Goal: Task Accomplishment & Management: Manage account settings

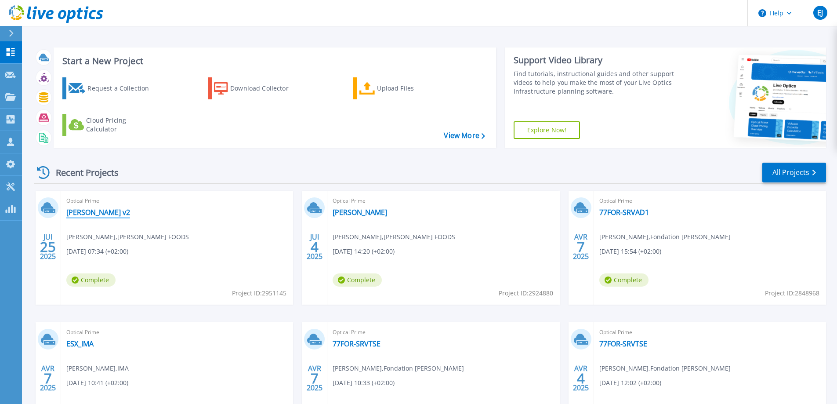
click at [86, 209] on link "[PERSON_NAME] v2" at bounding box center [98, 212] width 64 height 9
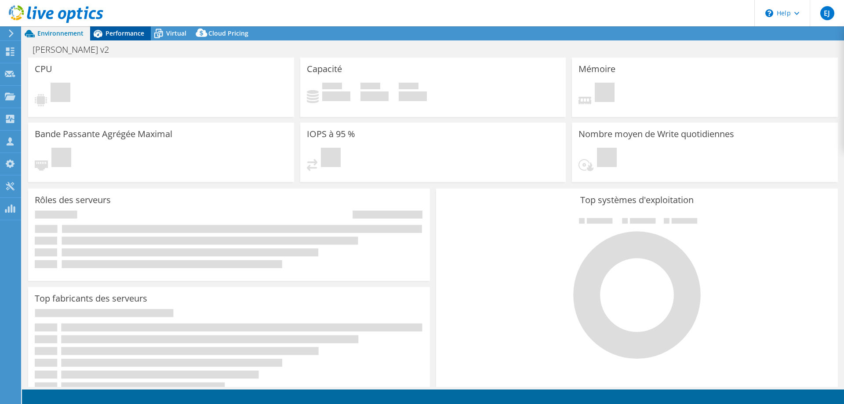
select select "USD"
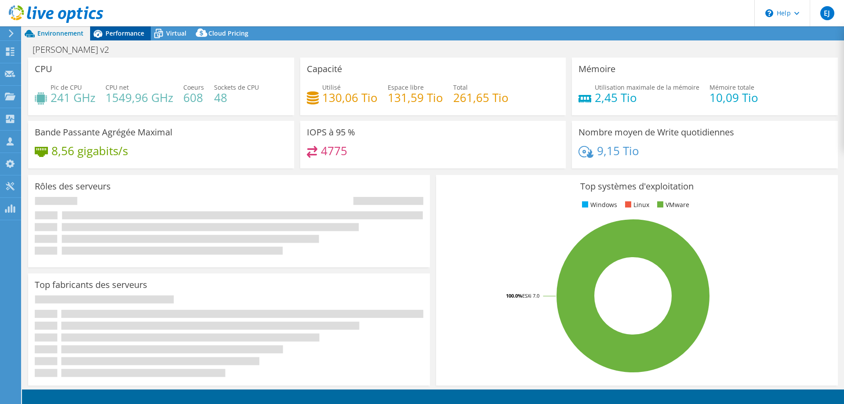
click at [125, 29] on span "Performance" at bounding box center [124, 33] width 39 height 8
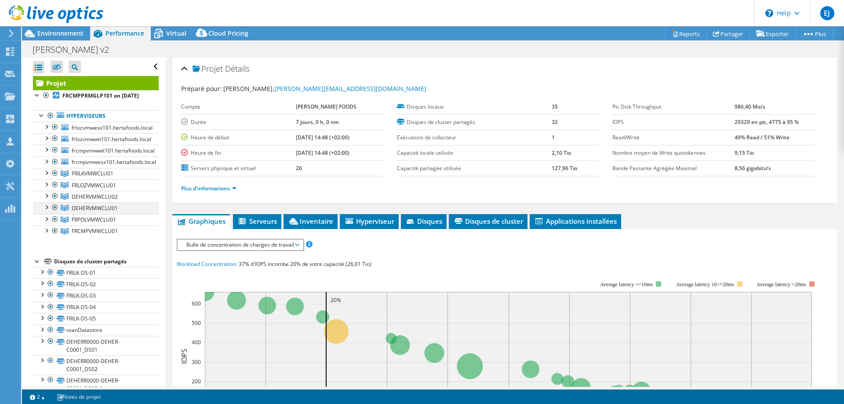
click at [47, 211] on div at bounding box center [46, 206] width 9 height 9
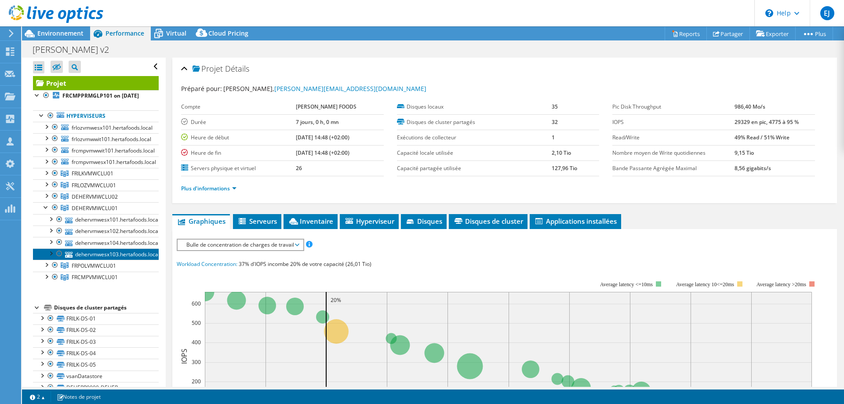
click at [91, 260] on link "dehervmwesx103.hertafoods.local" at bounding box center [96, 253] width 126 height 11
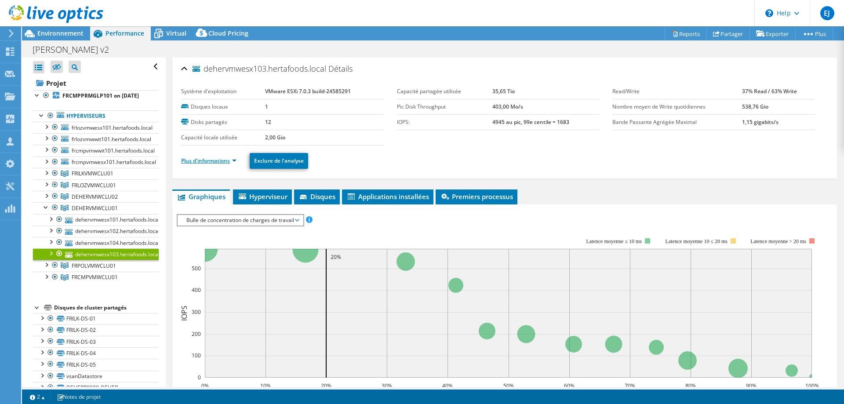
click at [220, 163] on link "Plus d'informations" at bounding box center [208, 160] width 55 height 7
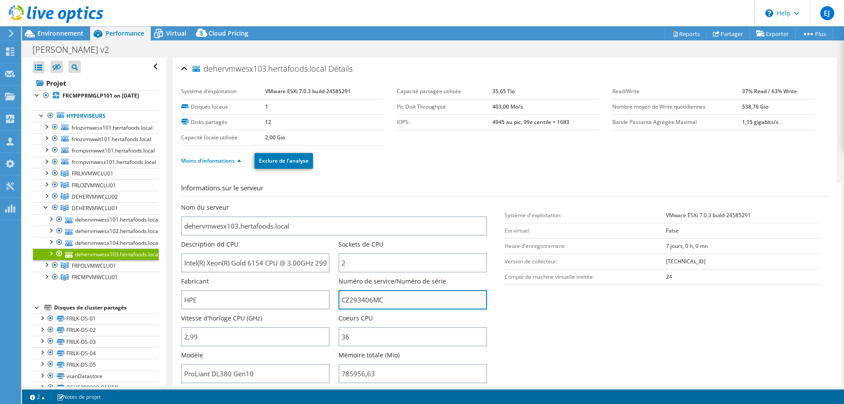
click at [352, 297] on input "CZ293406MC" at bounding box center [412, 299] width 149 height 19
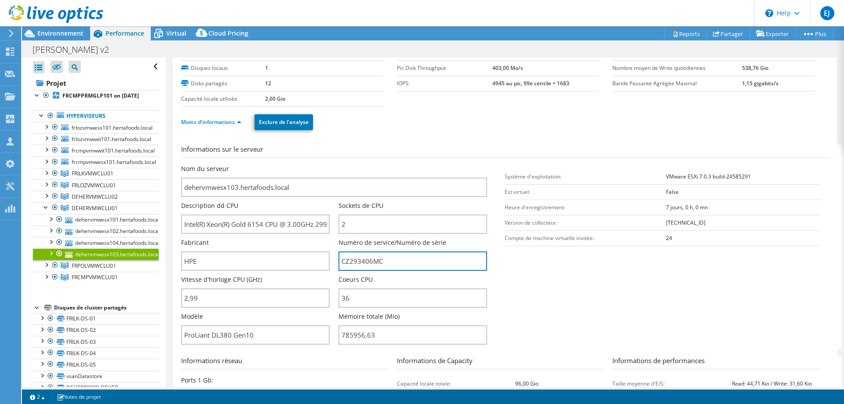
scroll to position [88, 0]
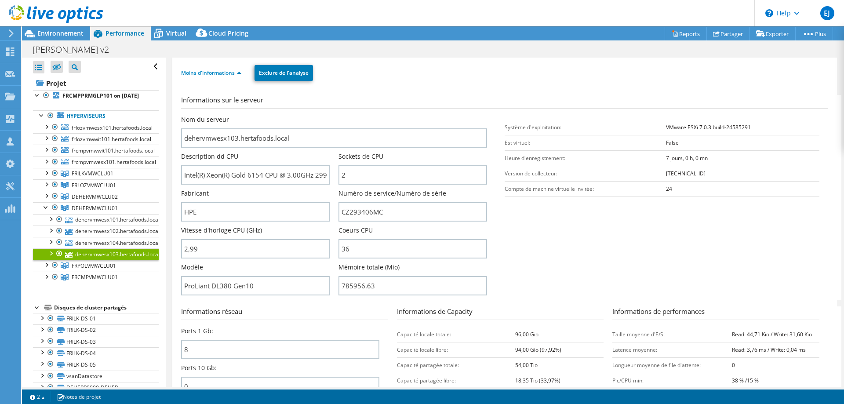
click at [491, 218] on div "Numéro de service/Numéro de série CZ293406MC" at bounding box center [416, 205] width 157 height 33
click at [359, 207] on input "CZ293406MC" at bounding box center [412, 211] width 149 height 19
click at [47, 268] on div at bounding box center [46, 264] width 9 height 9
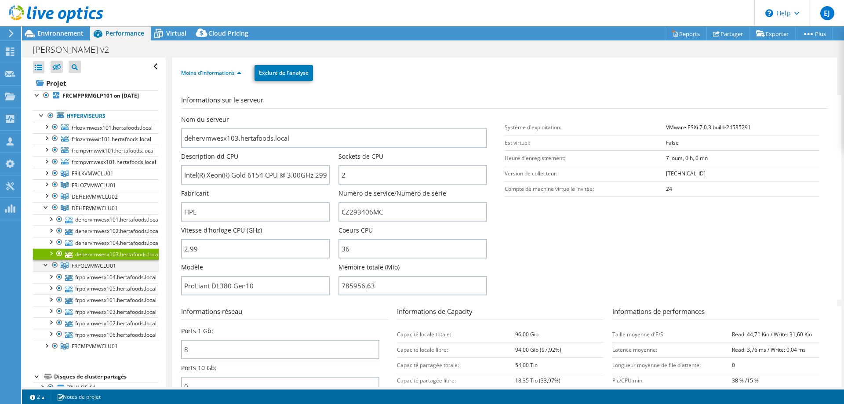
click at [44, 268] on div at bounding box center [46, 264] width 9 height 9
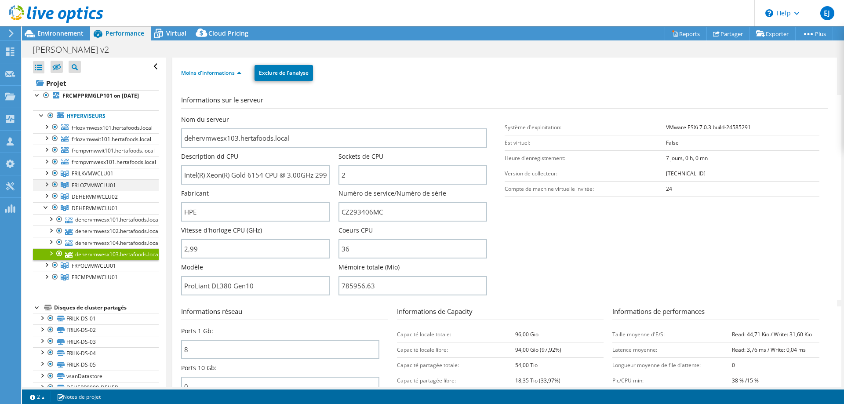
click at [44, 188] on div at bounding box center [46, 183] width 9 height 9
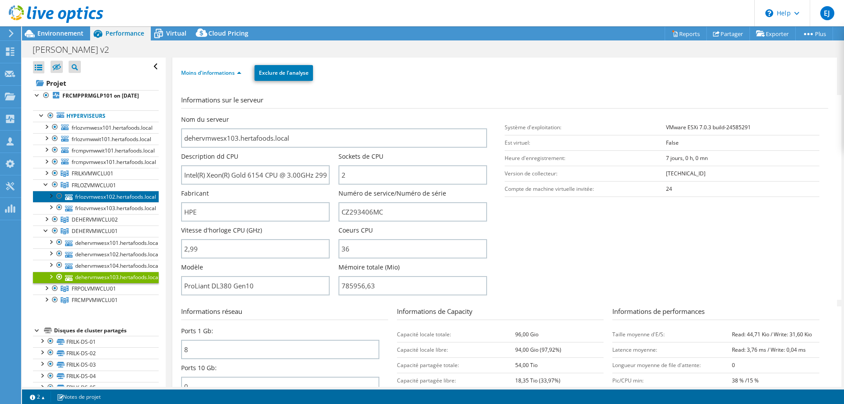
click at [89, 202] on link "frlozvmwesx102.hertafoods.local" at bounding box center [96, 196] width 126 height 11
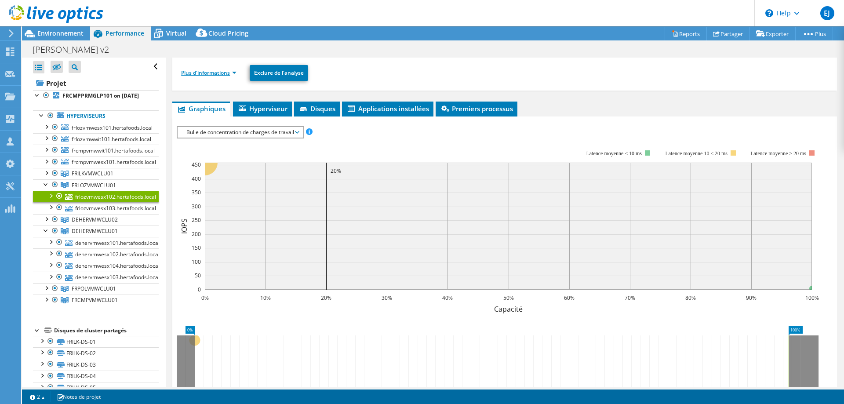
click at [227, 73] on link "Plus d'informations" at bounding box center [208, 72] width 55 height 7
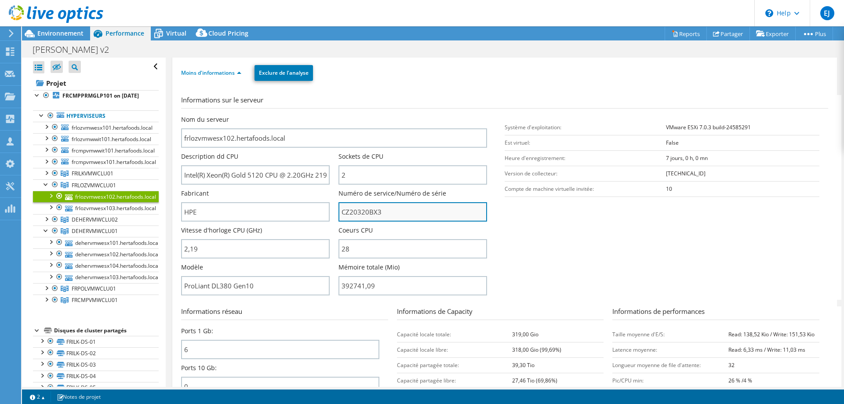
click at [370, 213] on input "CZ20320BX3" at bounding box center [412, 211] width 149 height 19
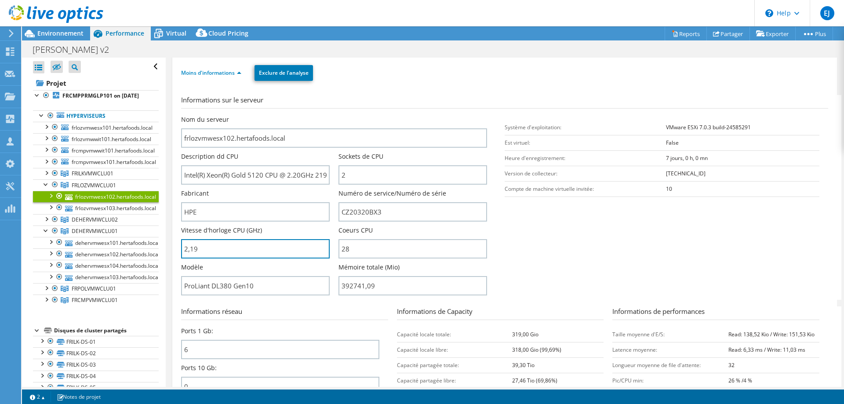
type input "219"
click at [568, 254] on section "Informations sur le serveur Nom du serveur frlozvmwesx102.hertafoods.local Desc…" at bounding box center [506, 197] width 651 height 205
